Goal: Task Accomplishment & Management: Complete application form

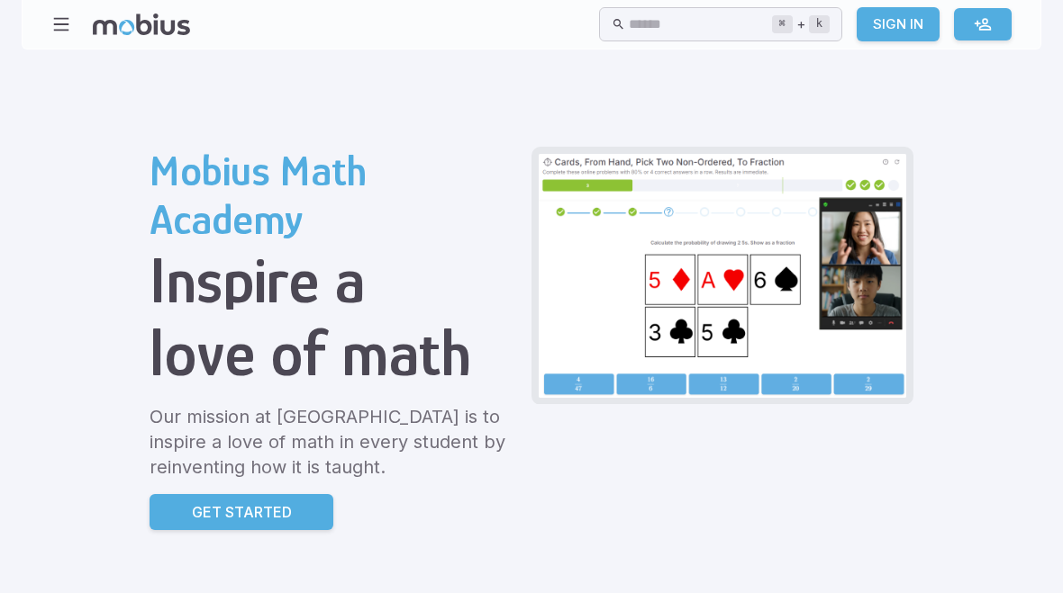
click at [192, 512] on p "Get Started" at bounding box center [242, 513] width 100 height 22
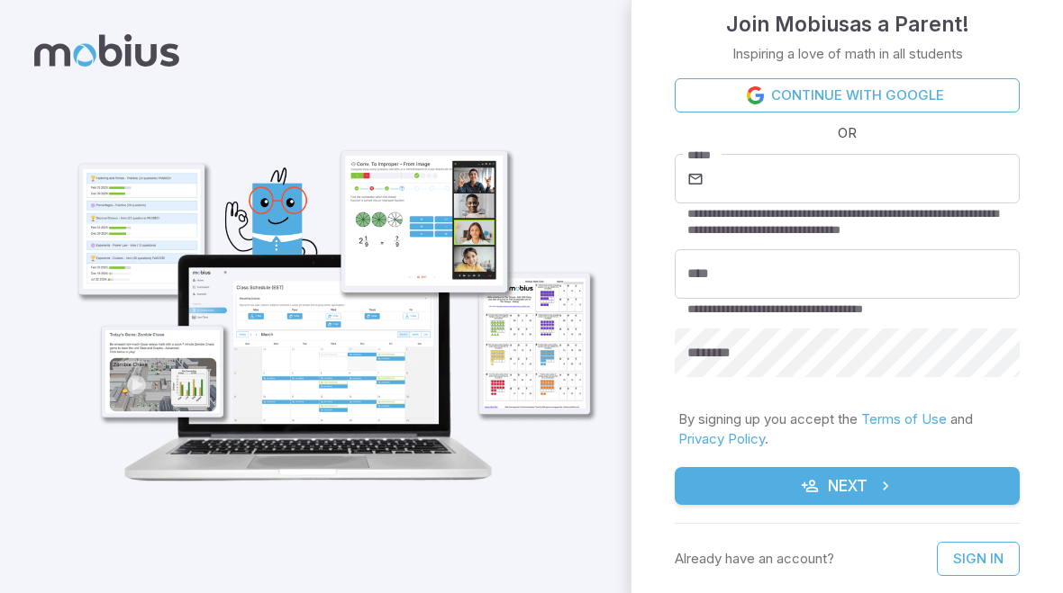
click at [962, 487] on button "Next" at bounding box center [847, 486] width 345 height 38
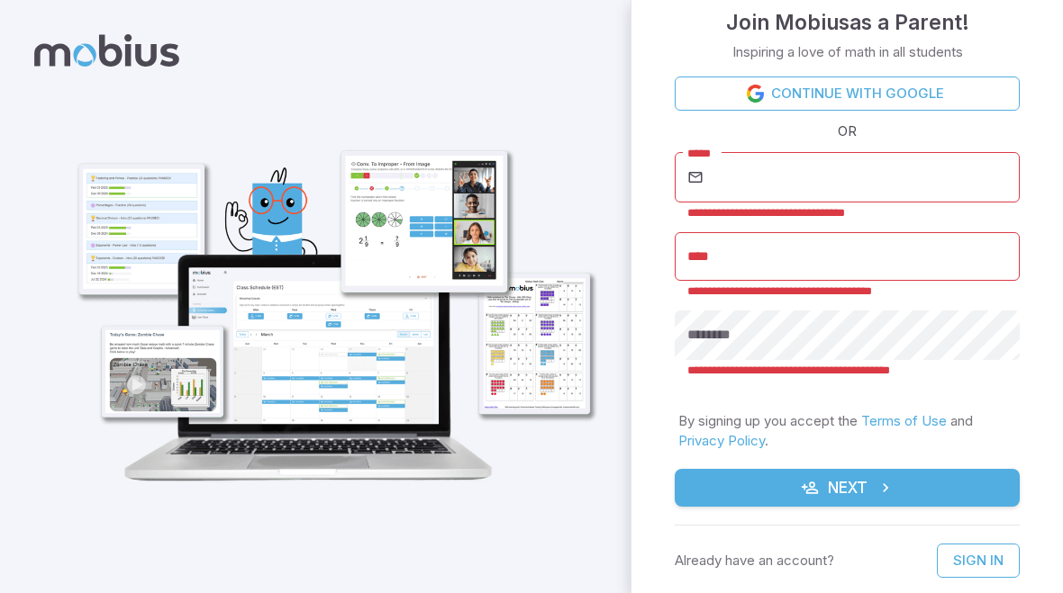
click at [935, 96] on link "Continue with Google" at bounding box center [847, 94] width 345 height 34
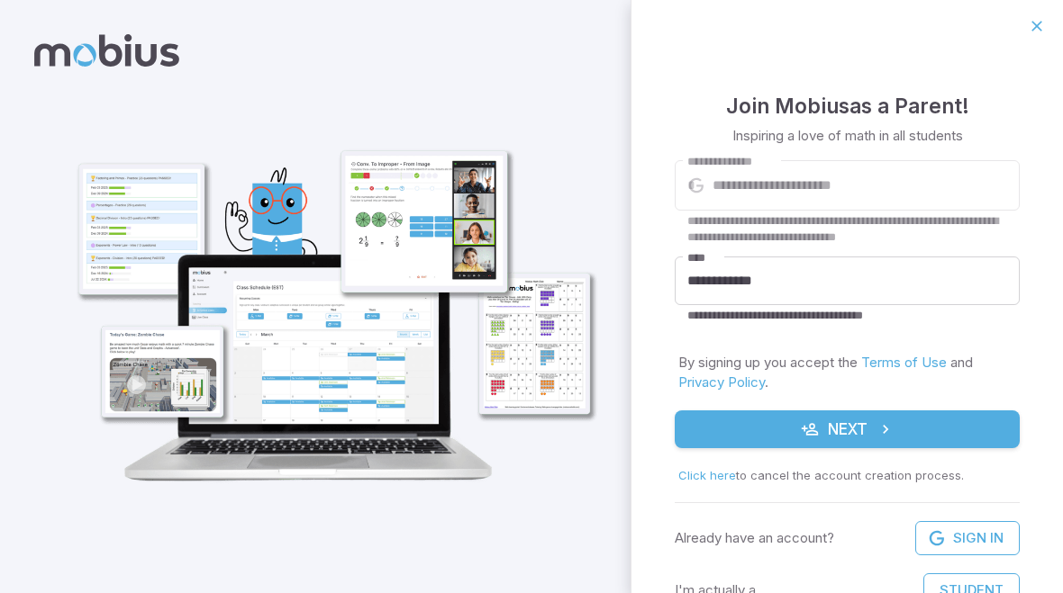
click at [900, 447] on button "Next" at bounding box center [847, 430] width 345 height 38
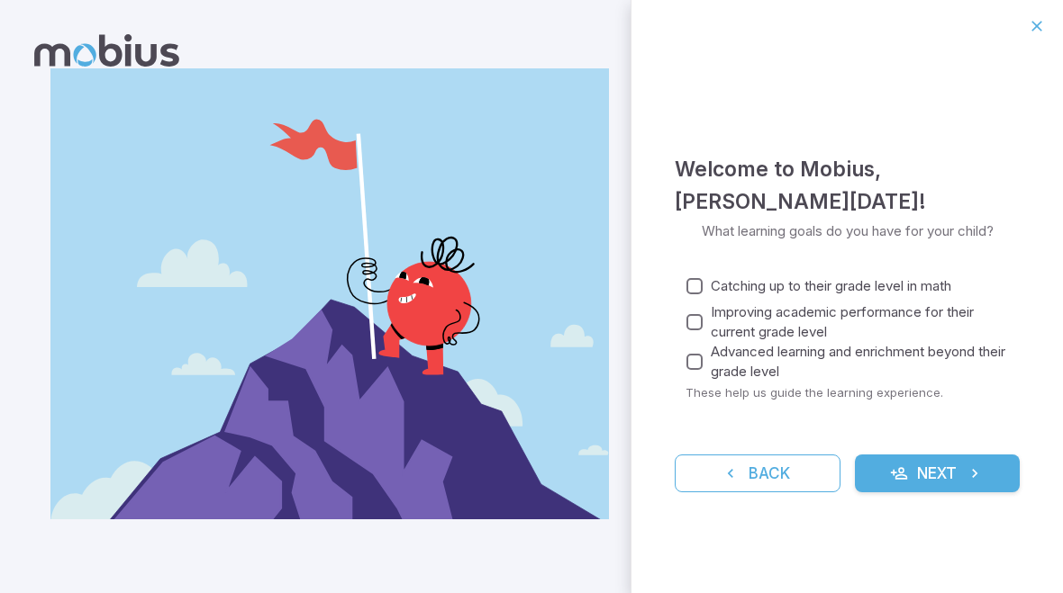
click at [777, 476] on button "Back" at bounding box center [758, 474] width 166 height 38
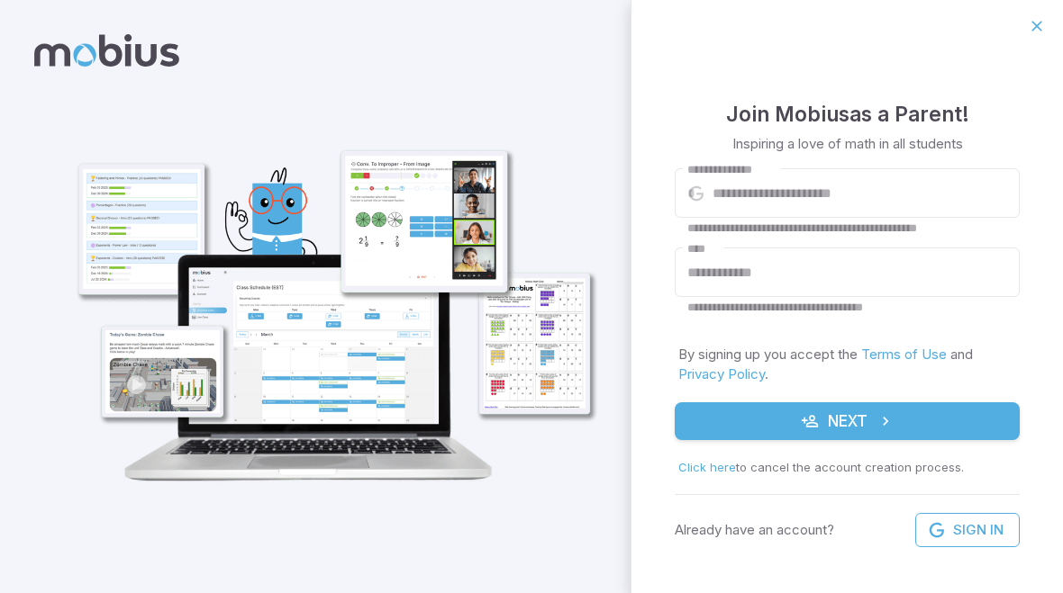
click at [1046, 32] on button "button" at bounding box center [1036, 26] width 31 height 31
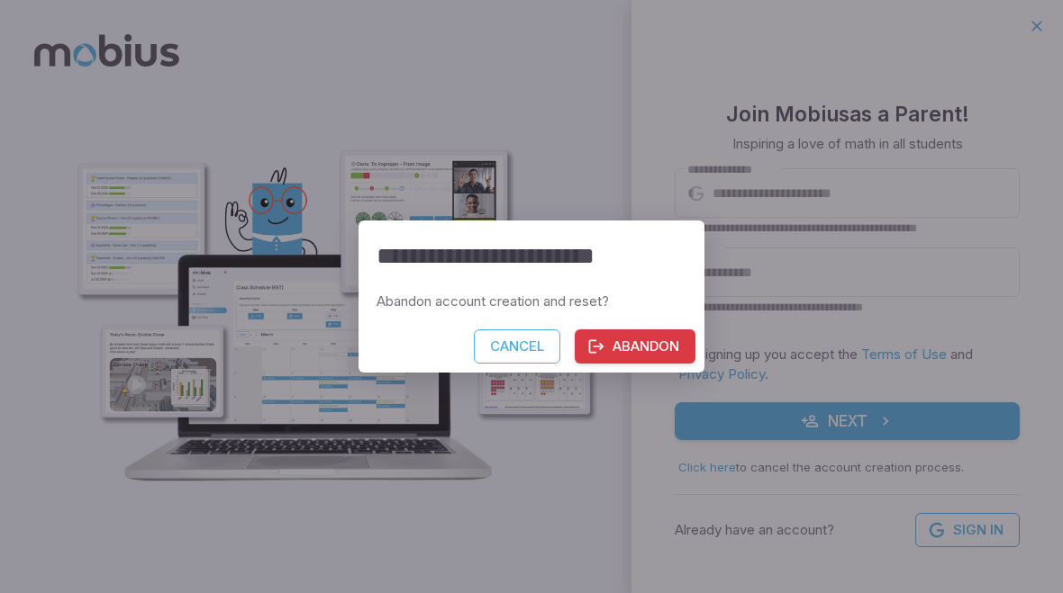
click at [630, 345] on button "Abandon" at bounding box center [635, 347] width 121 height 34
